Goal: Task Accomplishment & Management: Manage account settings

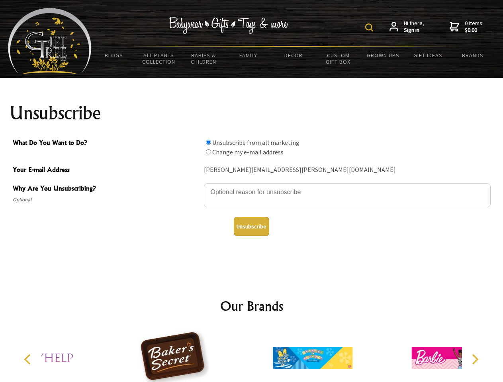
click at [370, 27] on img at bounding box center [369, 27] width 8 height 8
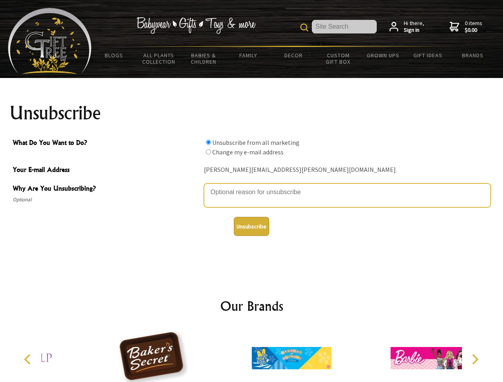
click at [252, 186] on textarea "Why Are You Unsubscribing?" at bounding box center [347, 196] width 287 height 24
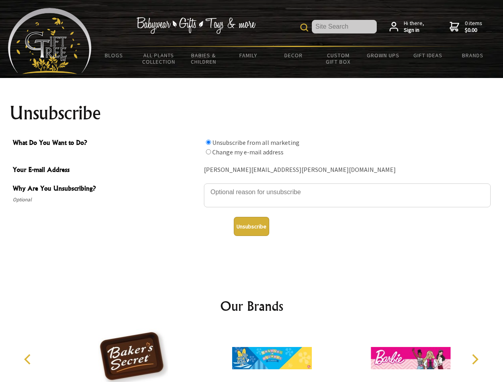
click at [208, 142] on input "What Do You Want to Do?" at bounding box center [208, 142] width 5 height 5
click at [208, 152] on input "What Do You Want to Do?" at bounding box center [208, 151] width 5 height 5
radio input "true"
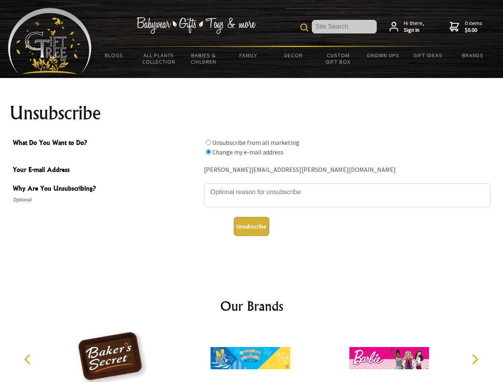
click at [251, 227] on button "Unsubscribe" at bounding box center [251, 226] width 35 height 19
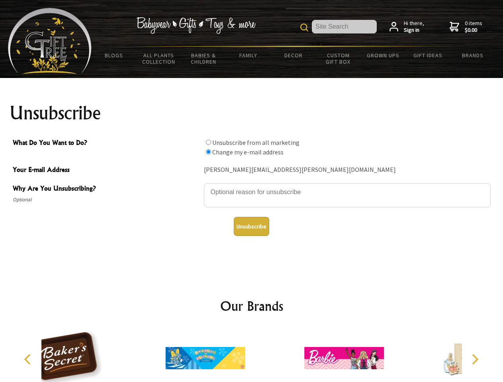
click at [252, 355] on div at bounding box center [205, 359] width 139 height 62
click at [29, 360] on icon "Previous" at bounding box center [28, 359] width 10 height 10
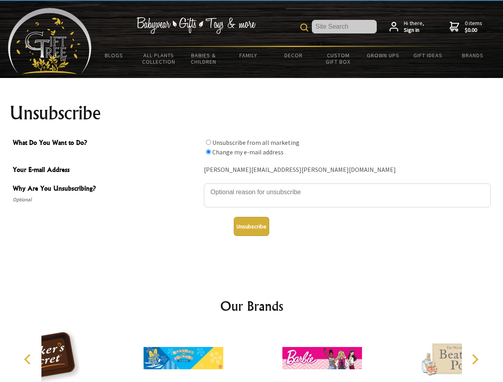
click at [475, 360] on icon "Next" at bounding box center [474, 359] width 10 height 10
